Goal: Find specific page/section: Find specific page/section

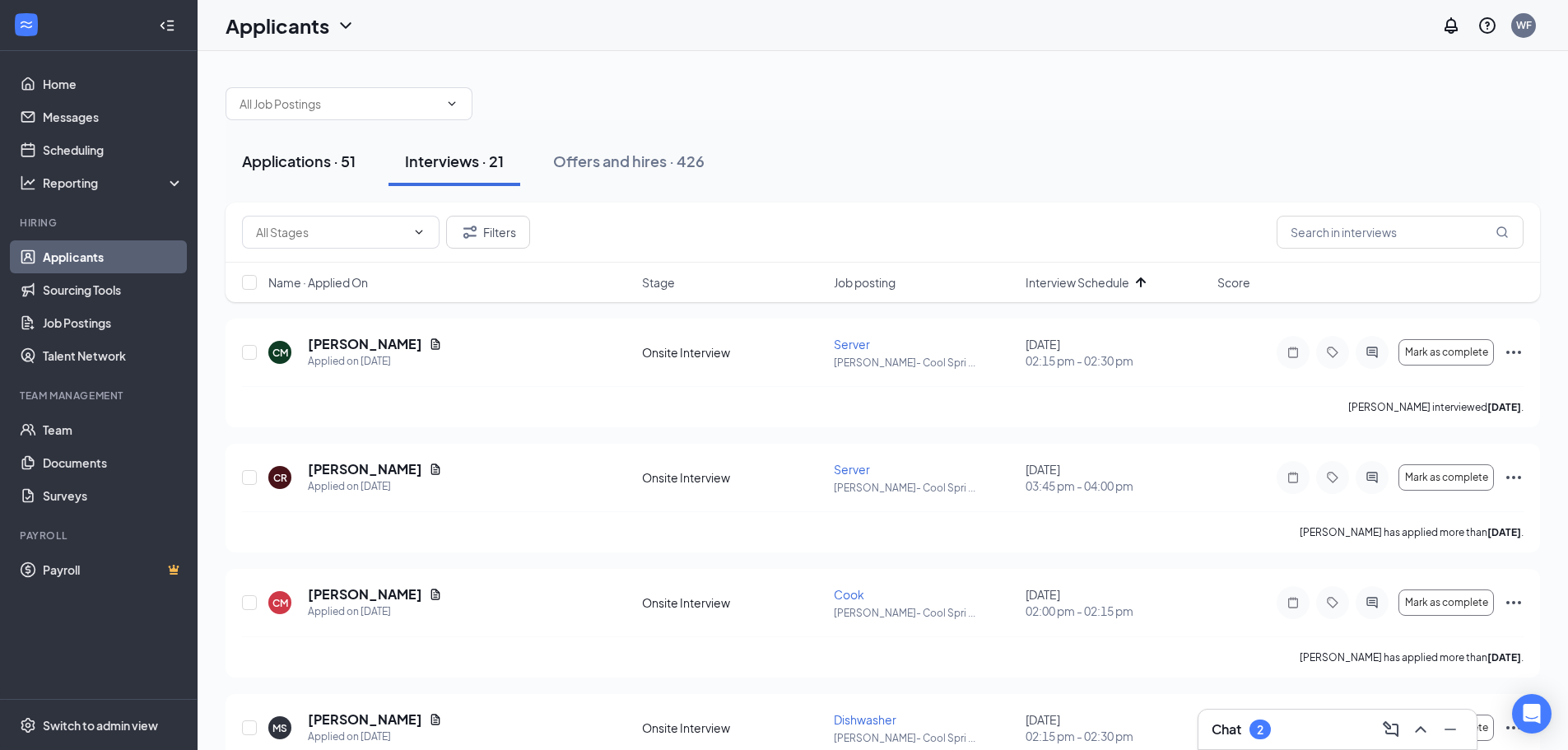
click at [302, 170] on div "Applications · 51" at bounding box center [299, 161] width 114 height 20
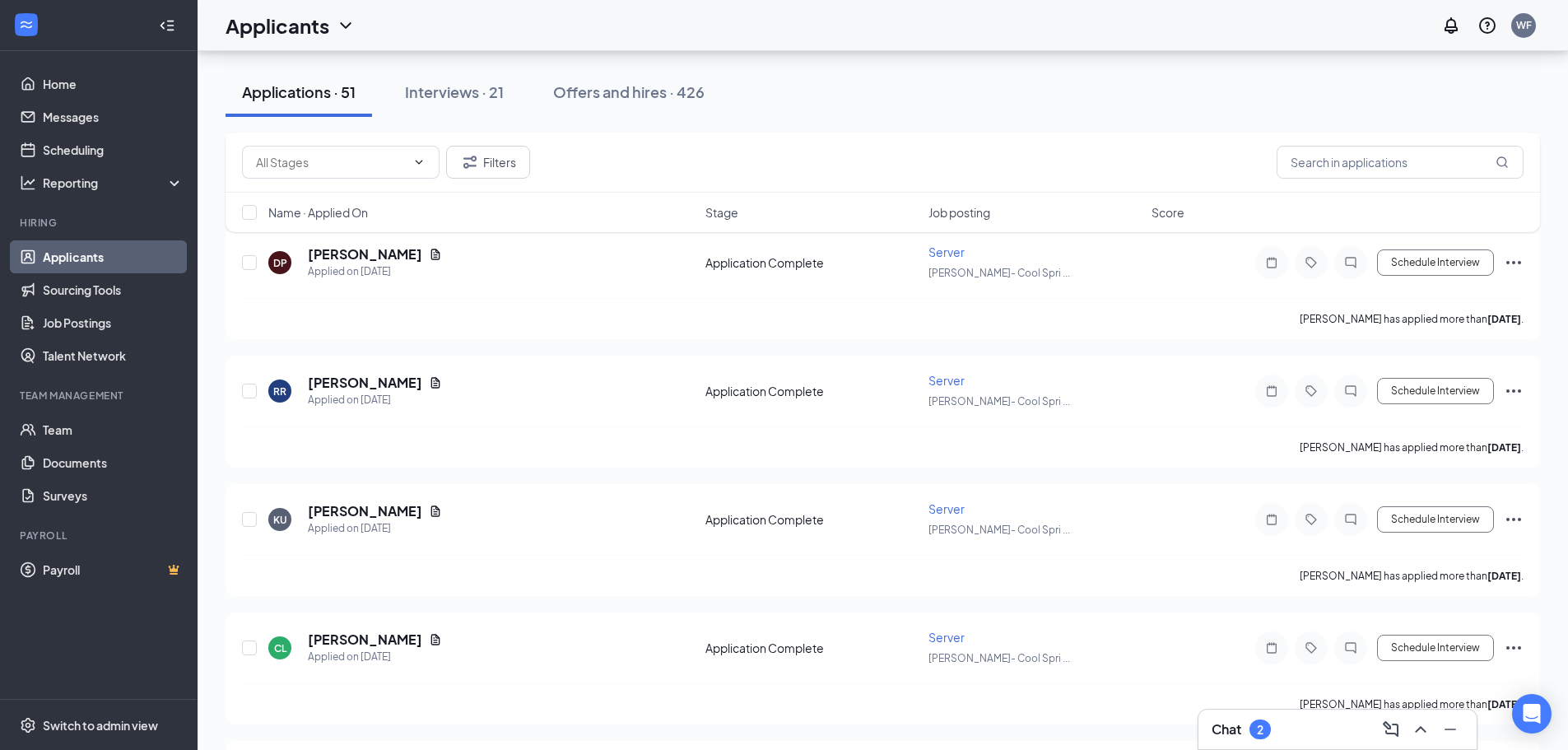
scroll to position [3623, 0]
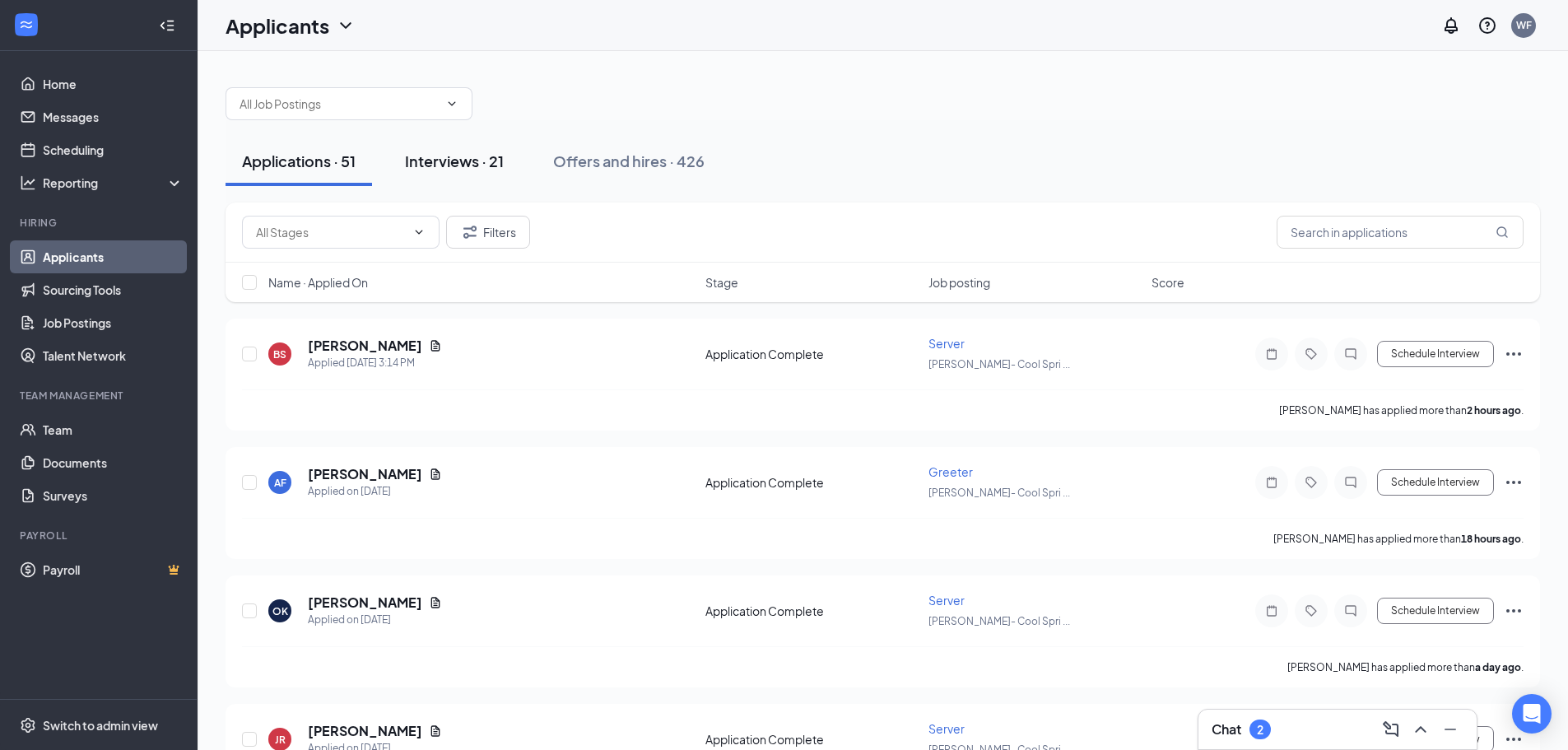
click at [429, 149] on button "Interviews · 21" at bounding box center [454, 161] width 131 height 50
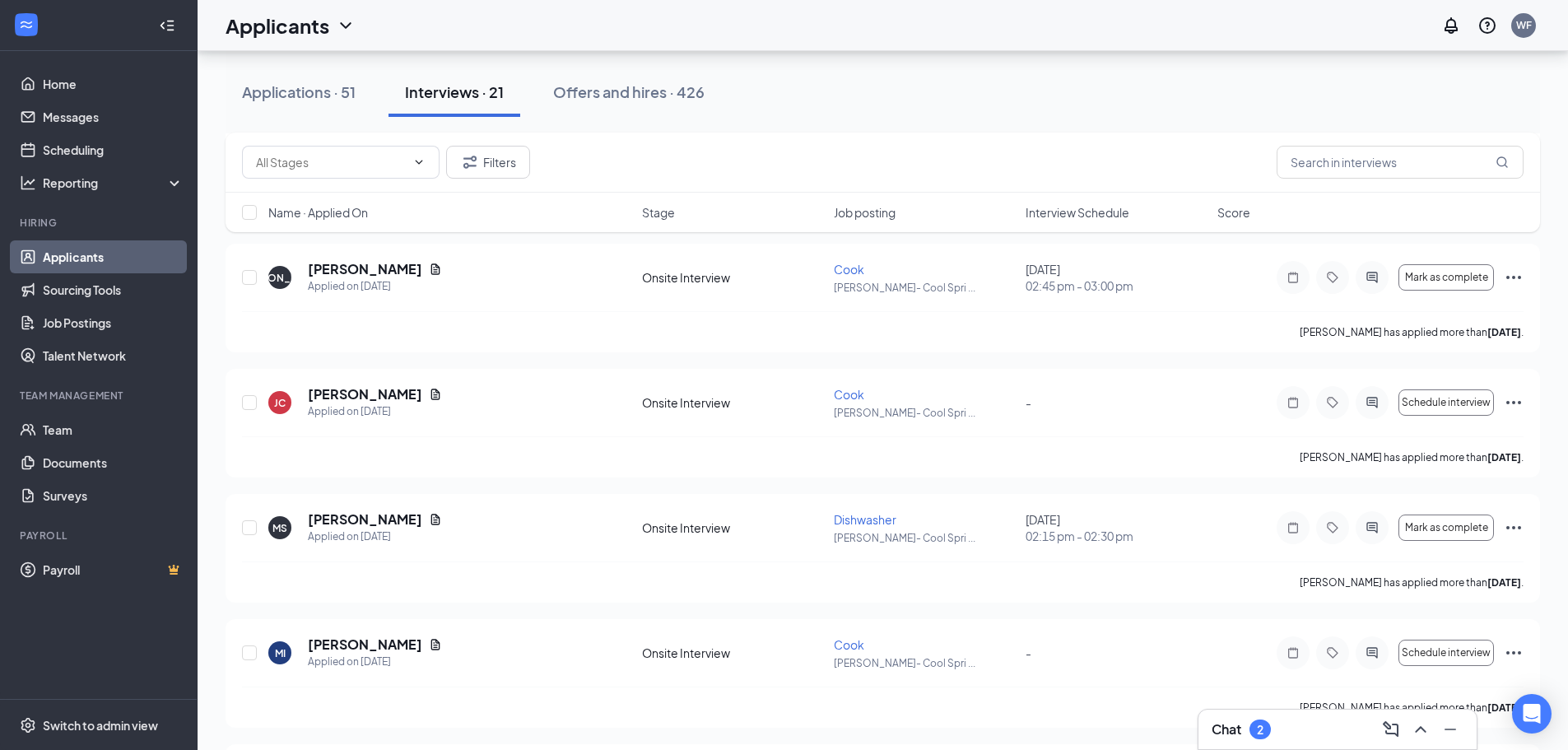
scroll to position [741, 0]
